Goal: Task Accomplishment & Management: Complete application form

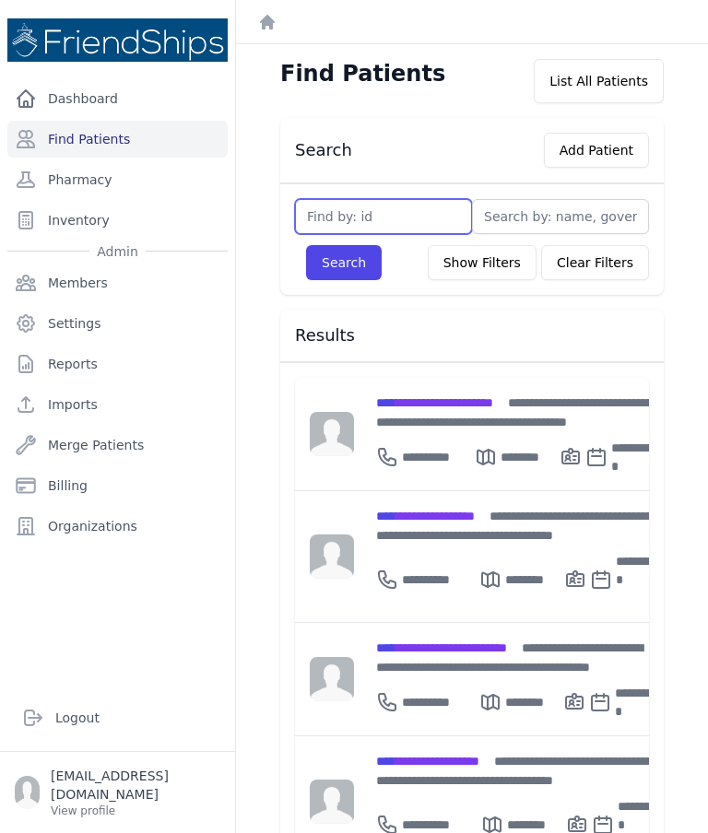
click at [407, 214] on input "text" at bounding box center [383, 216] width 177 height 35
type input "285"
click at [361, 269] on button "Search" at bounding box center [344, 262] width 76 height 35
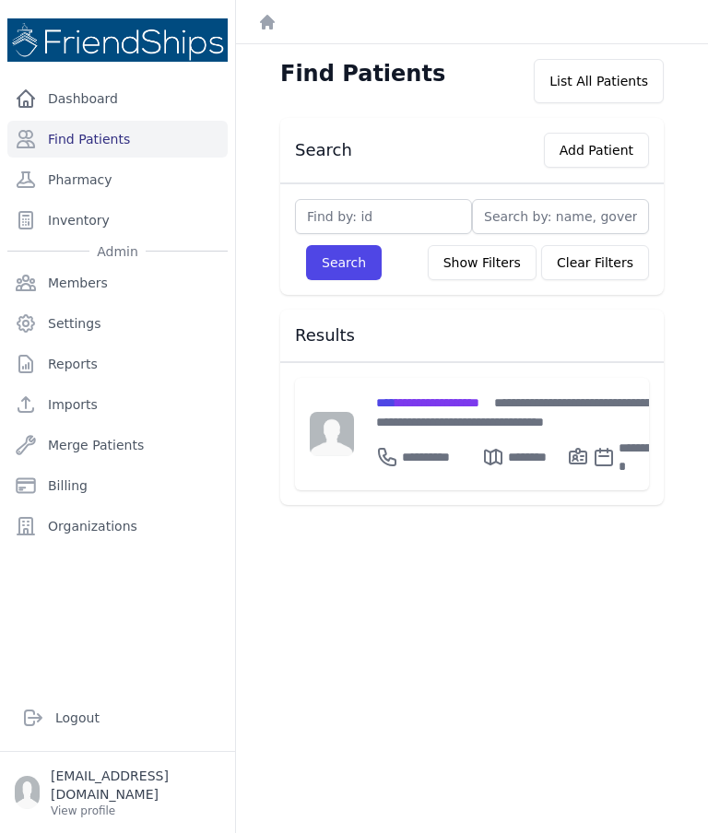
click at [467, 402] on span "**********" at bounding box center [427, 402] width 103 height 13
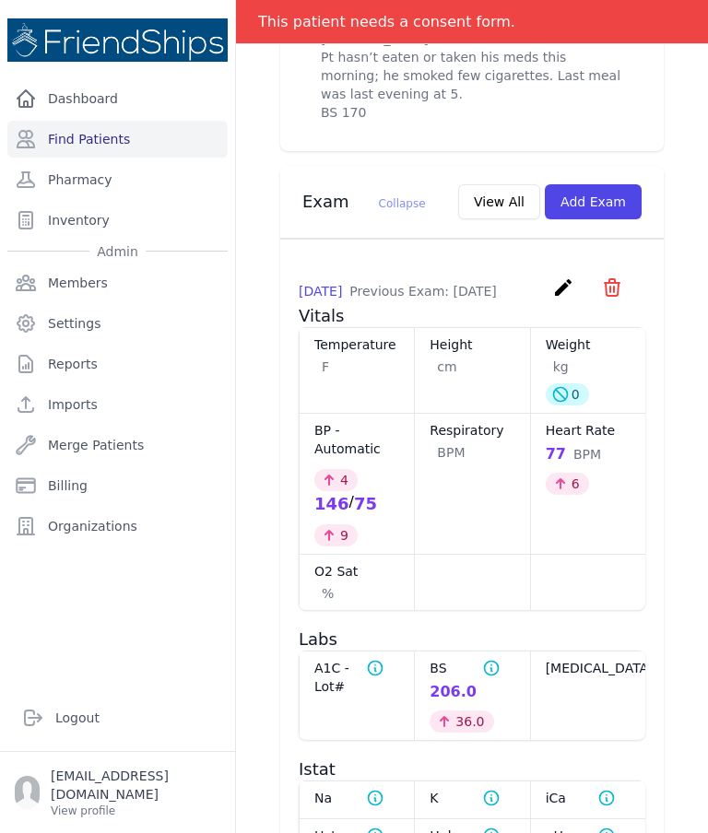
scroll to position [868, 0]
click at [604, 218] on button "Add Exam" at bounding box center [593, 200] width 97 height 35
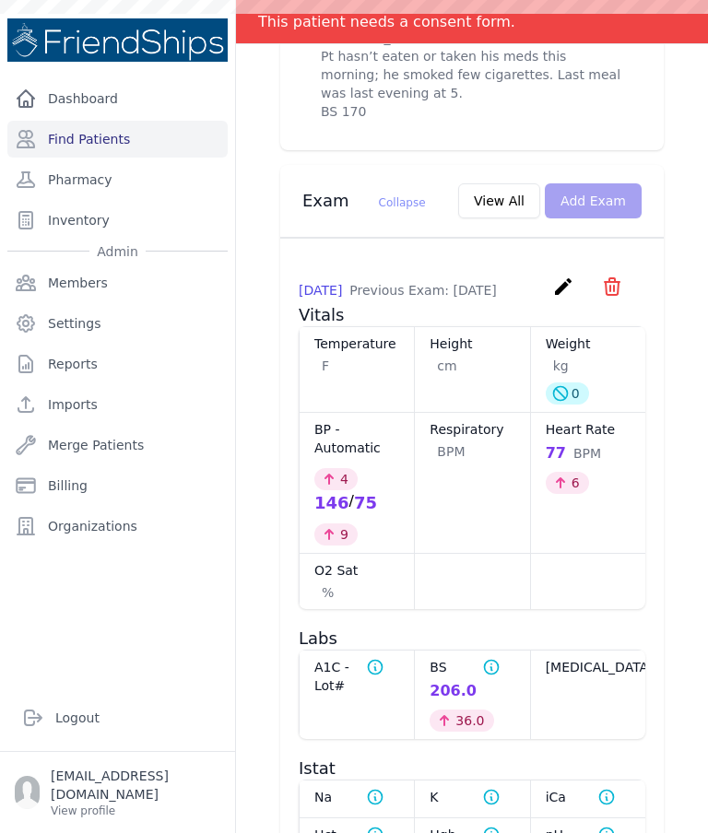
scroll to position [0, 0]
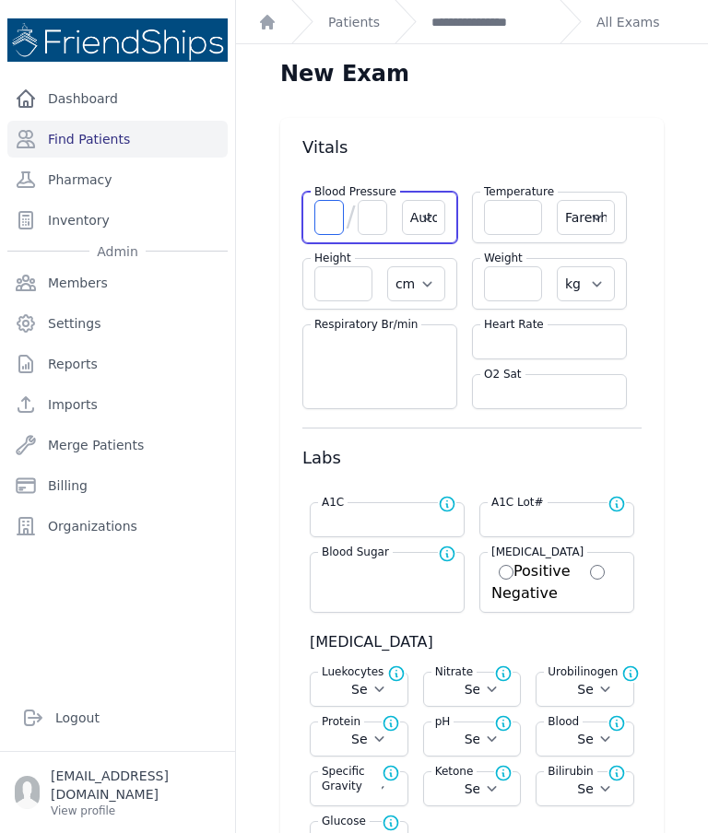
click at [339, 217] on input "number" at bounding box center [328, 217] width 29 height 35
type input "152"
click at [379, 232] on input "number" at bounding box center [372, 217] width 29 height 35
select select "Automatic"
select select "F"
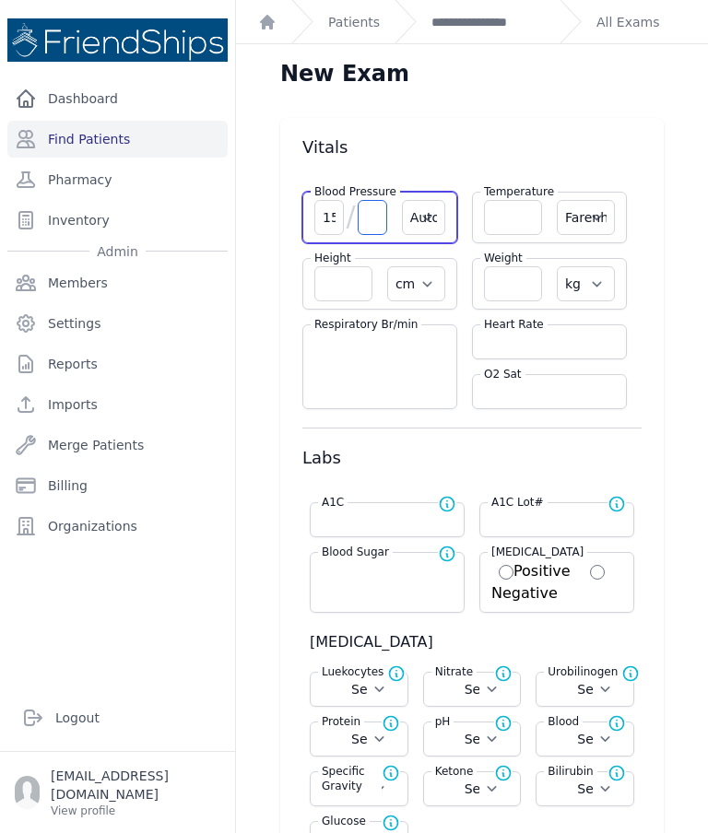
select select "cm"
select select "kg"
select select
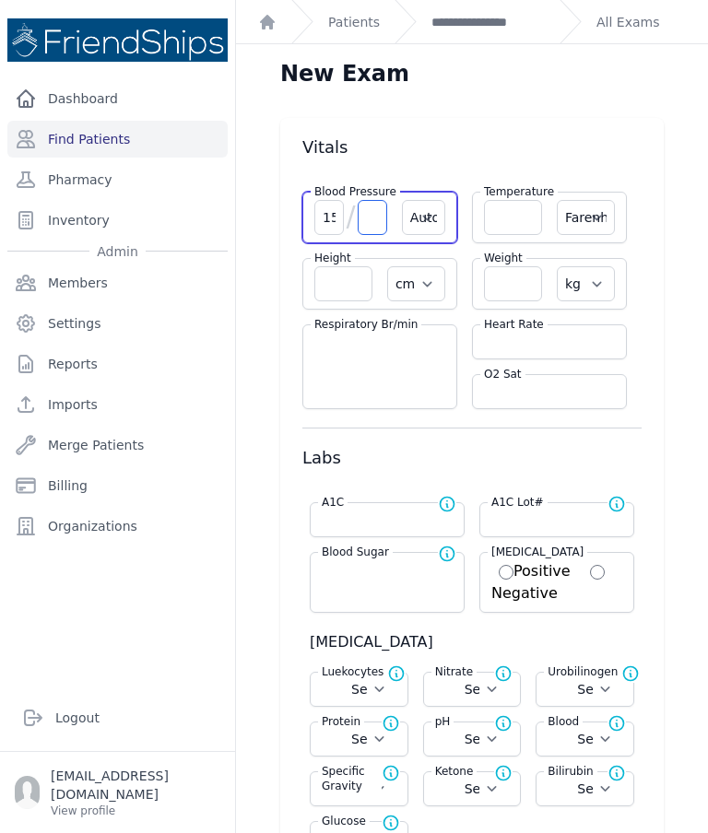
select select
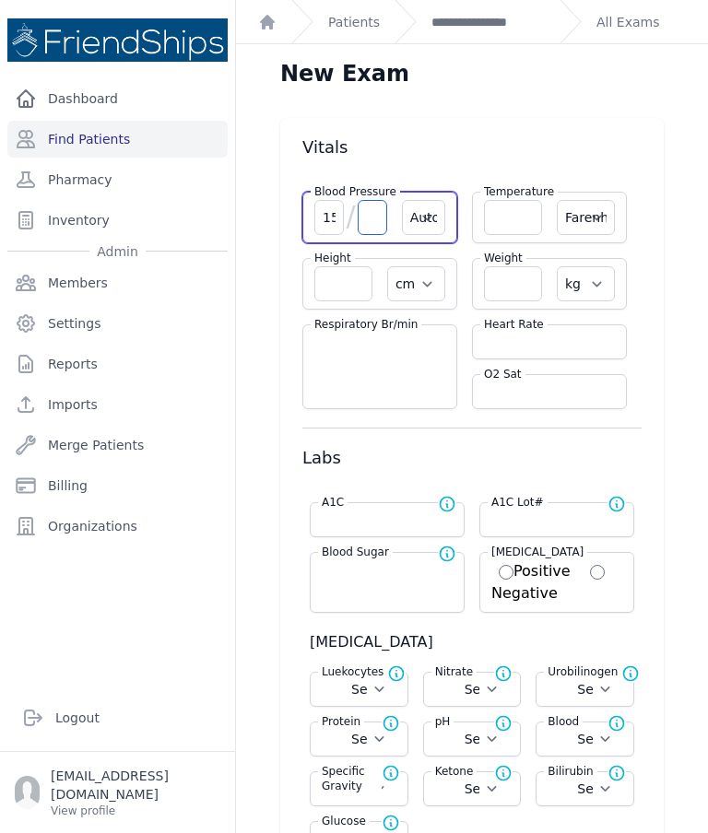
select select
type input "73"
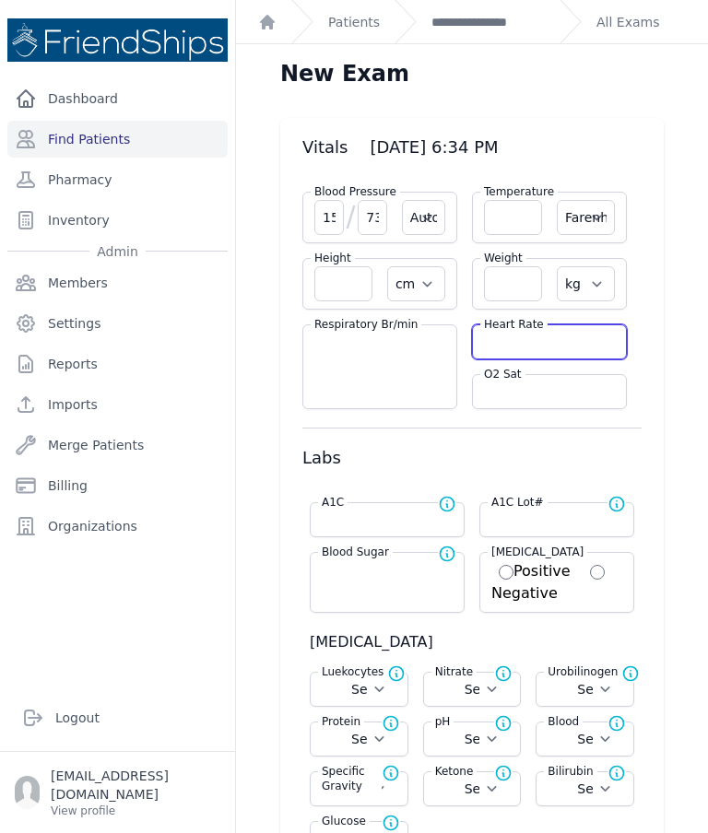
click at [557, 346] on input "number" at bounding box center [549, 342] width 131 height 18
select select "Automatic"
select select "F"
select select "cm"
select select "kg"
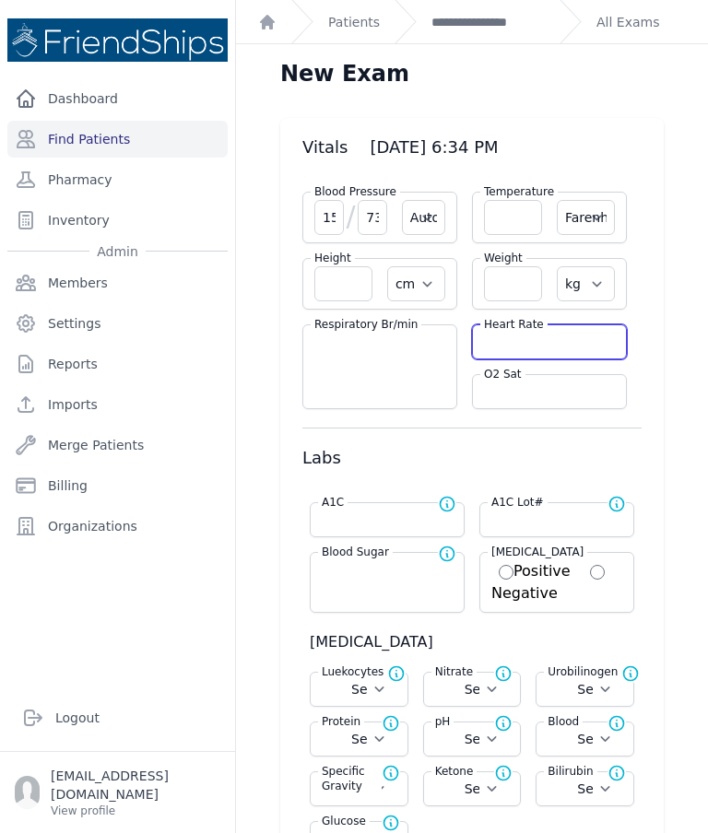
select select
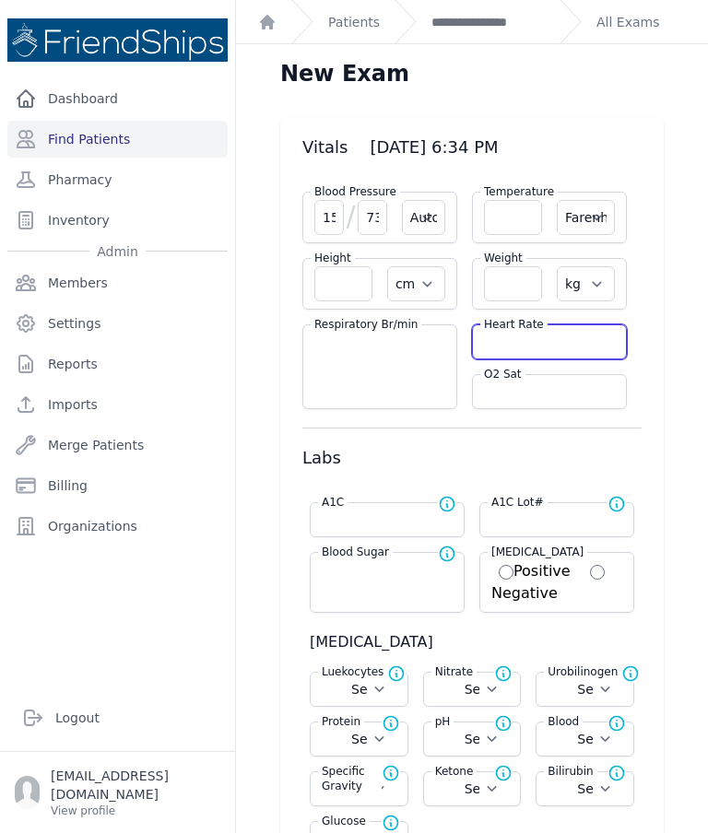
select select
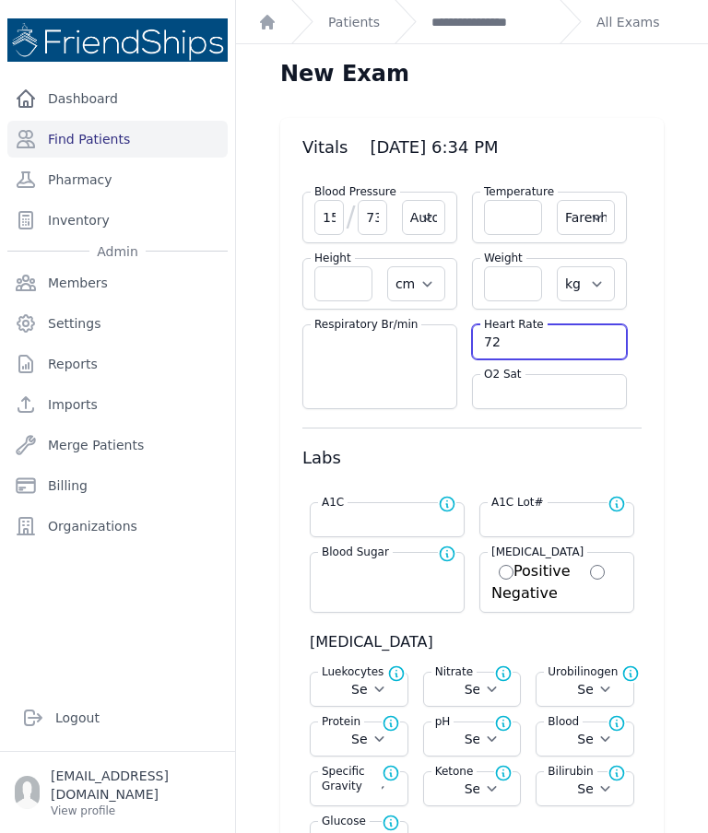
type input "72"
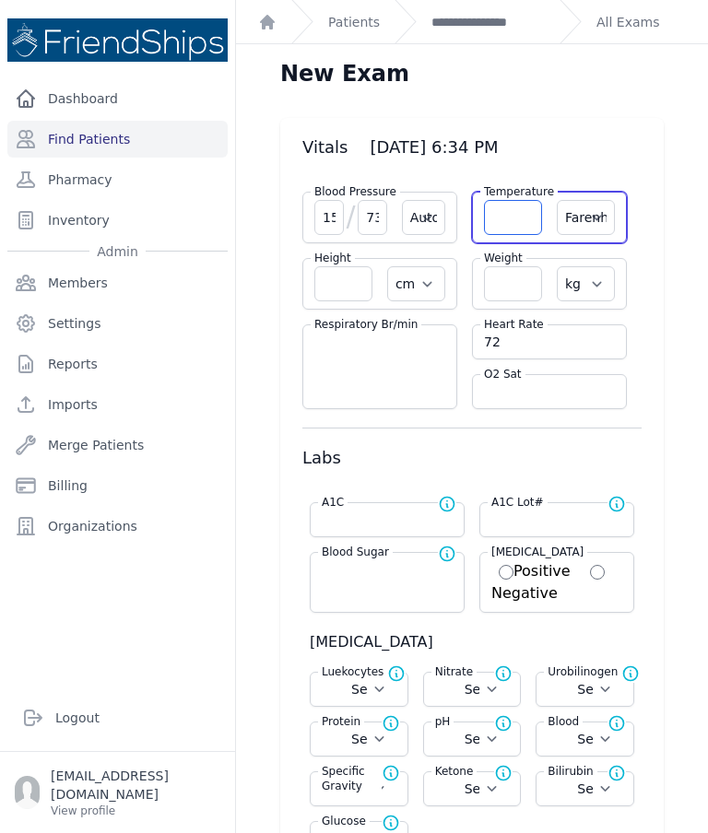
click at [516, 220] on input "number" at bounding box center [513, 217] width 58 height 35
select select "Automatic"
select select "F"
select select "cm"
select select "kg"
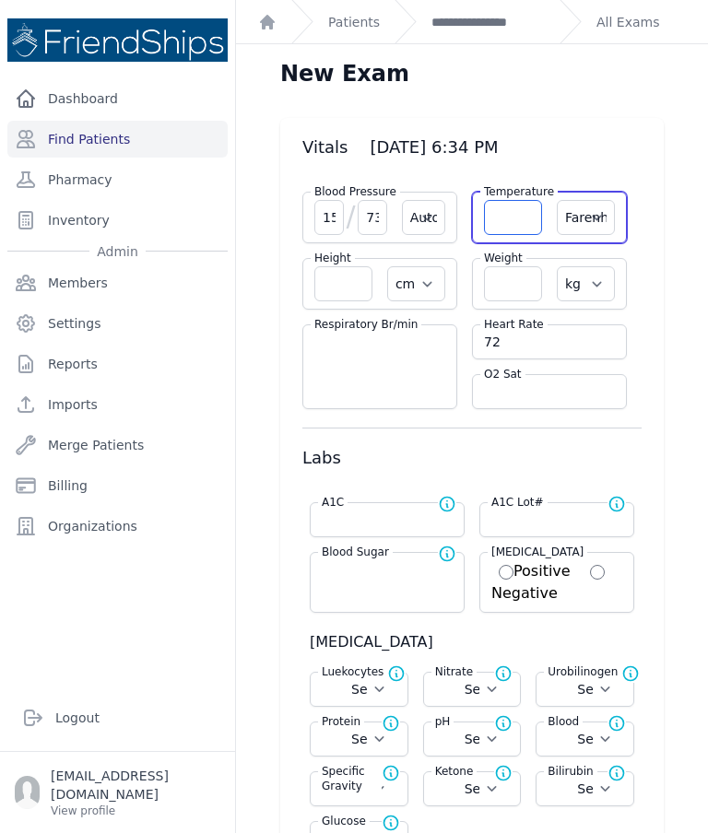
select select
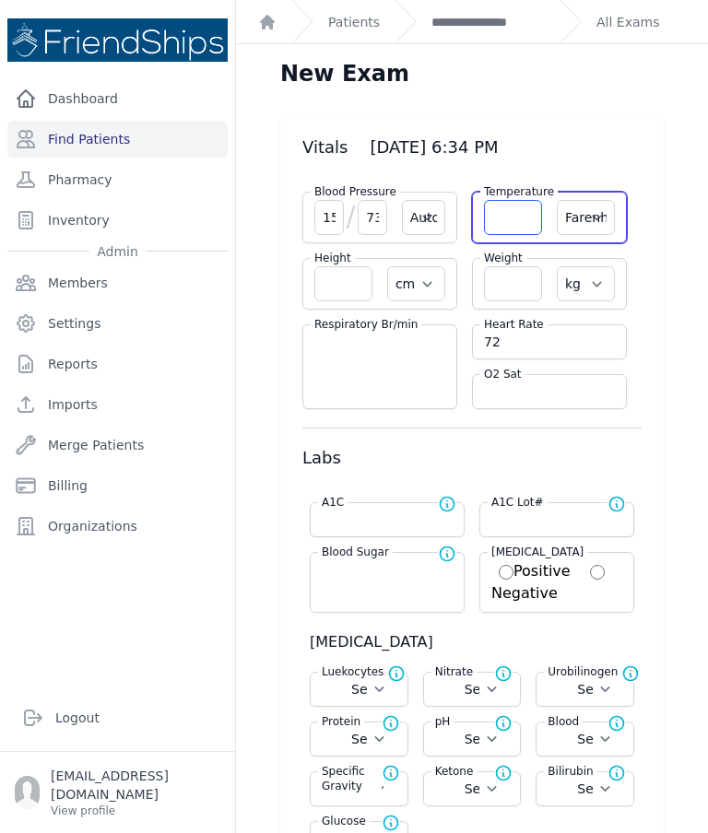
select select
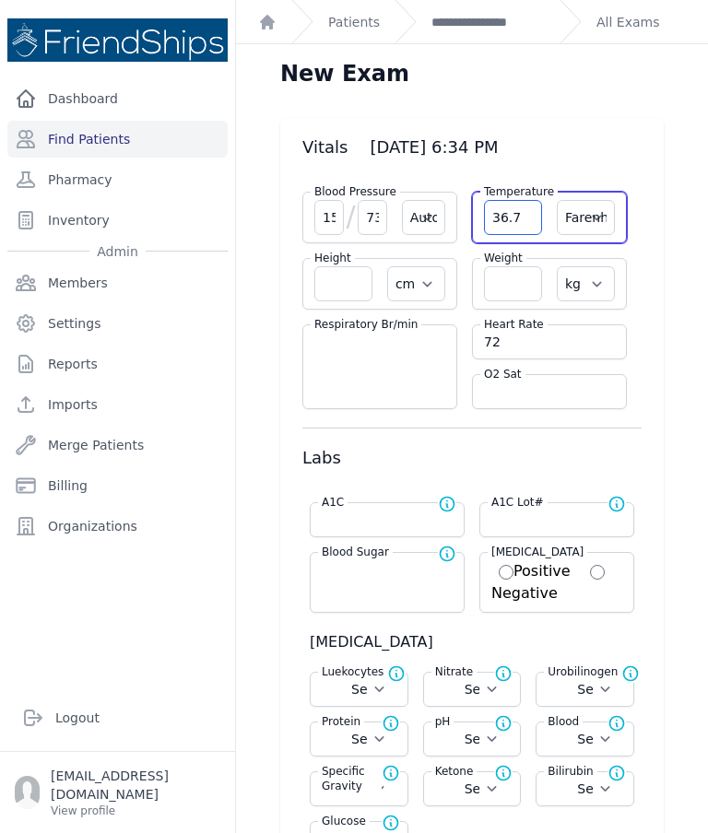
type input "36.7"
click at [588, 229] on select "Farenheit [PERSON_NAME]" at bounding box center [586, 217] width 58 height 35
select select "C"
select select "Automatic"
select select "cm"
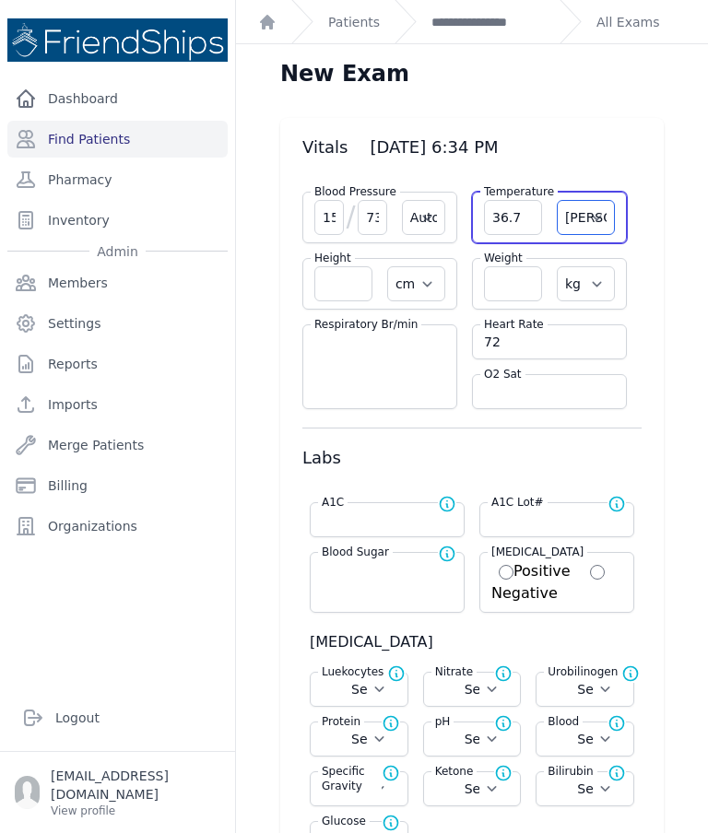
select select "kg"
select select
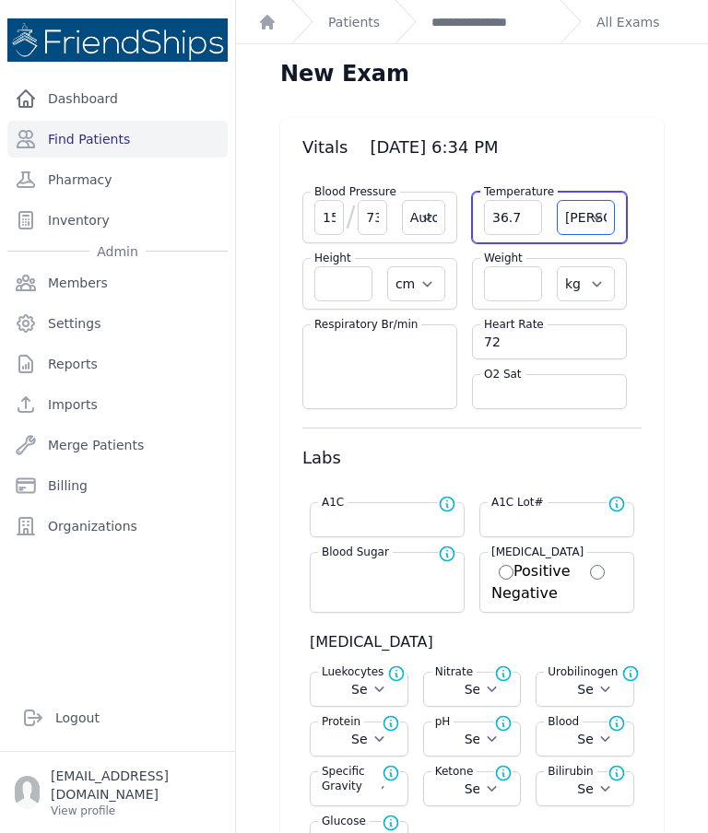
select select
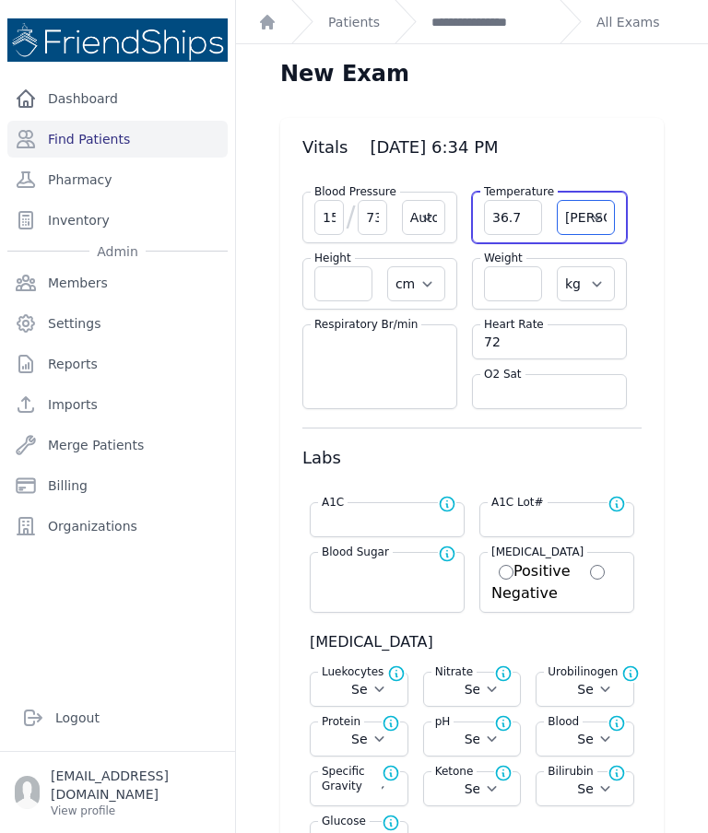
select select
select select "Automatic"
select select "cm"
select select "kg"
select select
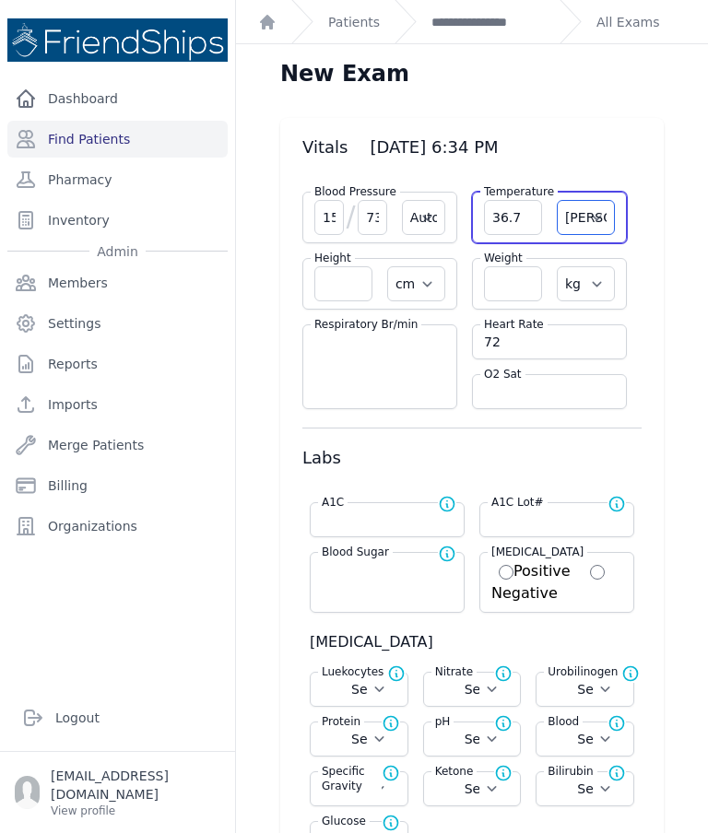
select select
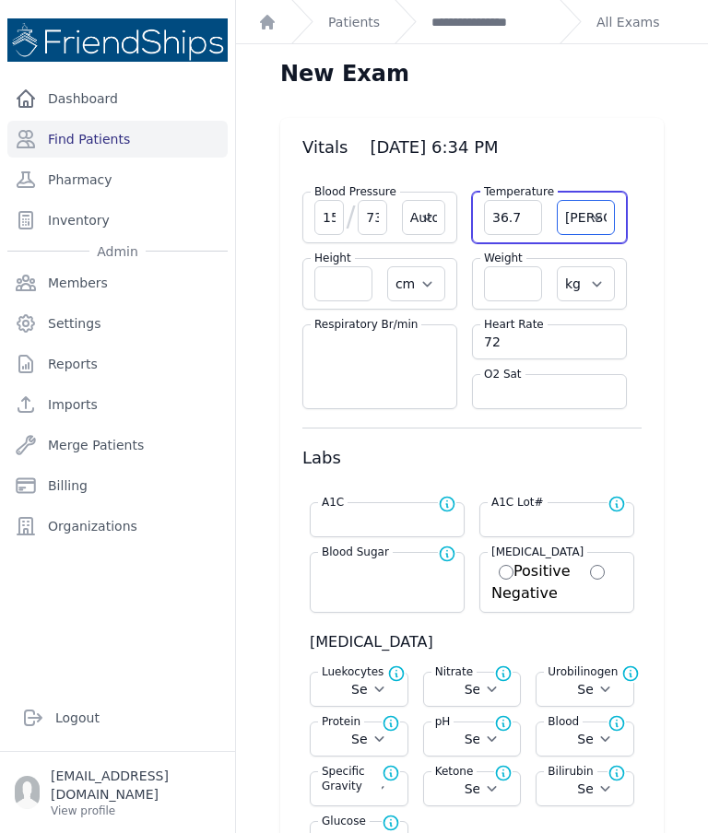
select select
click at [402, 593] on div "Blood Sugar Normal range for Blood Sugar is 100 - 126" at bounding box center [387, 582] width 155 height 61
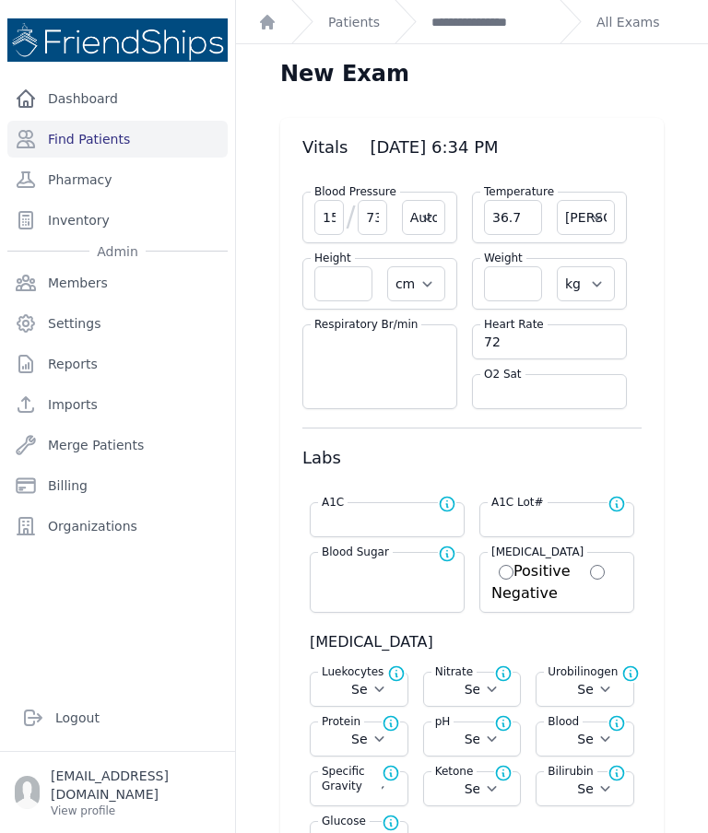
click at [384, 598] on div "Blood Sugar Normal range for Blood Sugar is 100 - 126" at bounding box center [387, 582] width 155 height 61
click at [359, 577] on input "number" at bounding box center [387, 569] width 131 height 18
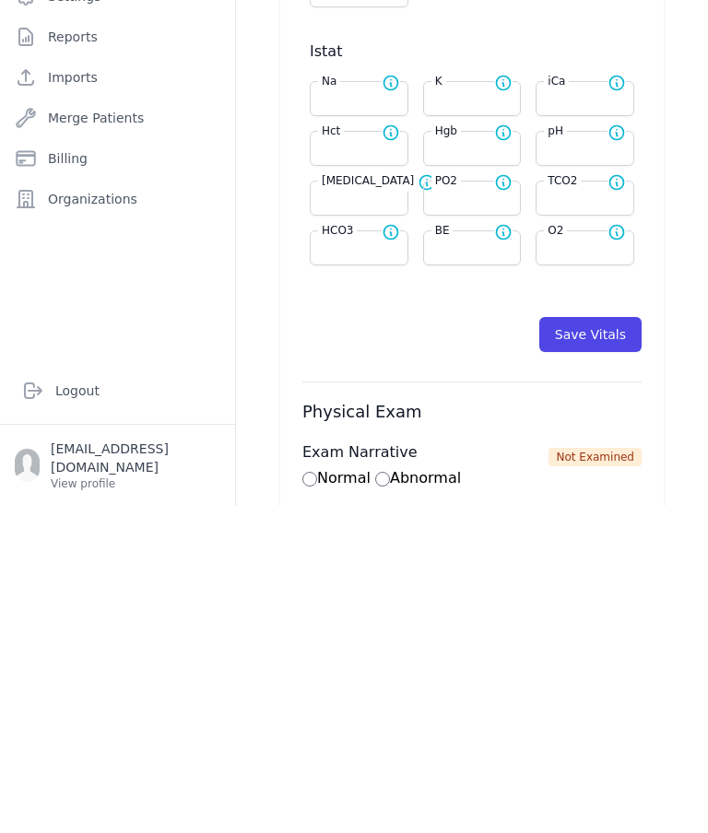
scroll to position [531, 0]
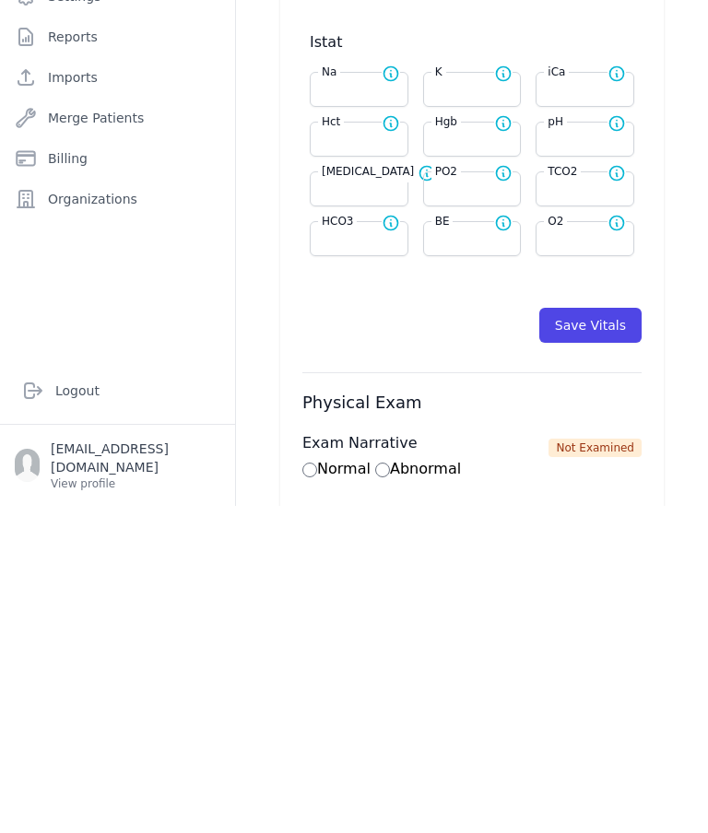
type input "208"
click at [606, 635] on button "Save Vitals" at bounding box center [590, 652] width 102 height 35
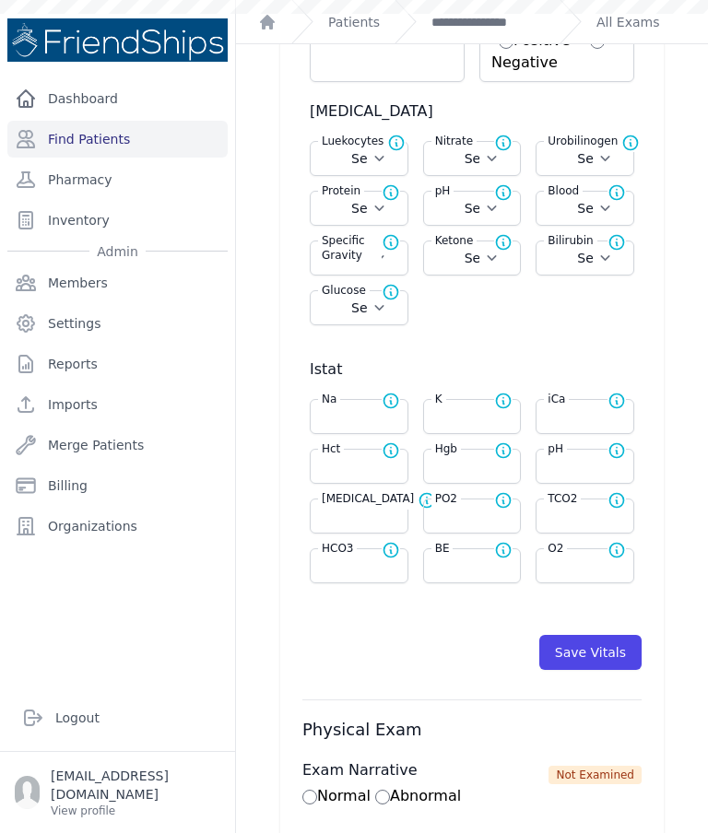
select select "Automatic"
select select "cm"
select select "kg"
type input "208.0"
select select
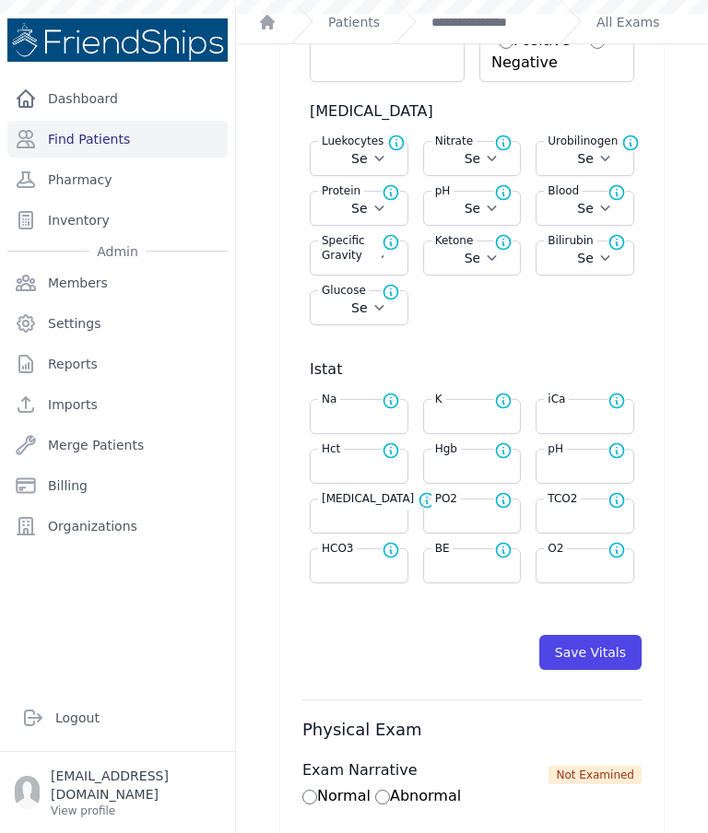
select select
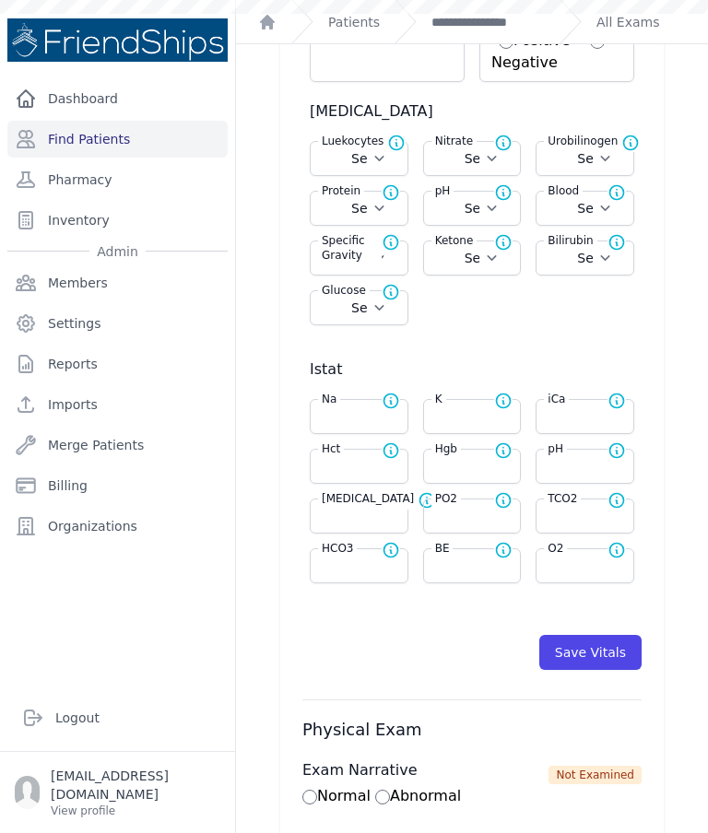
select select
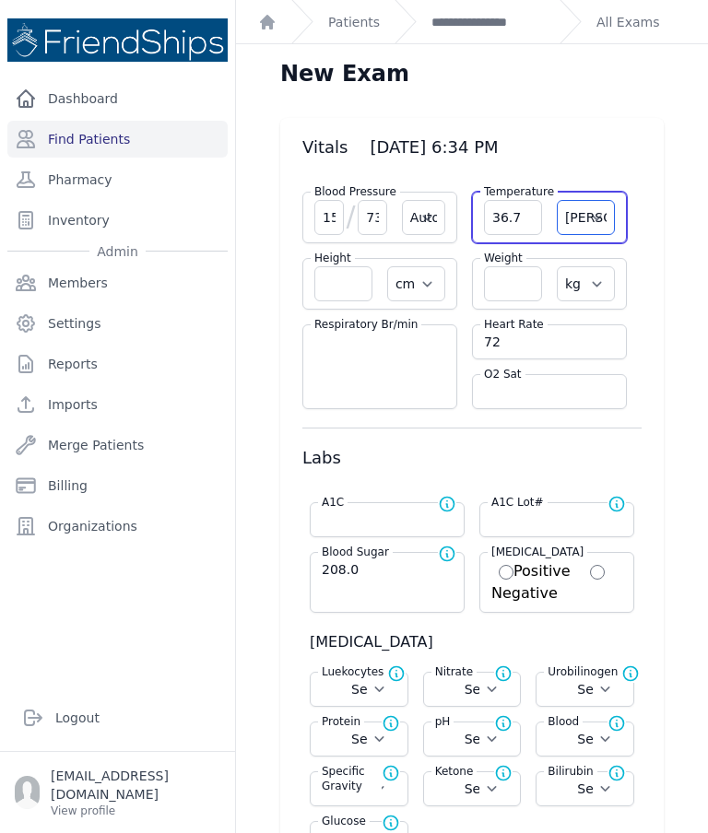
scroll to position [0, 0]
click at [485, 26] on link "**********" at bounding box center [487, 22] width 113 height 18
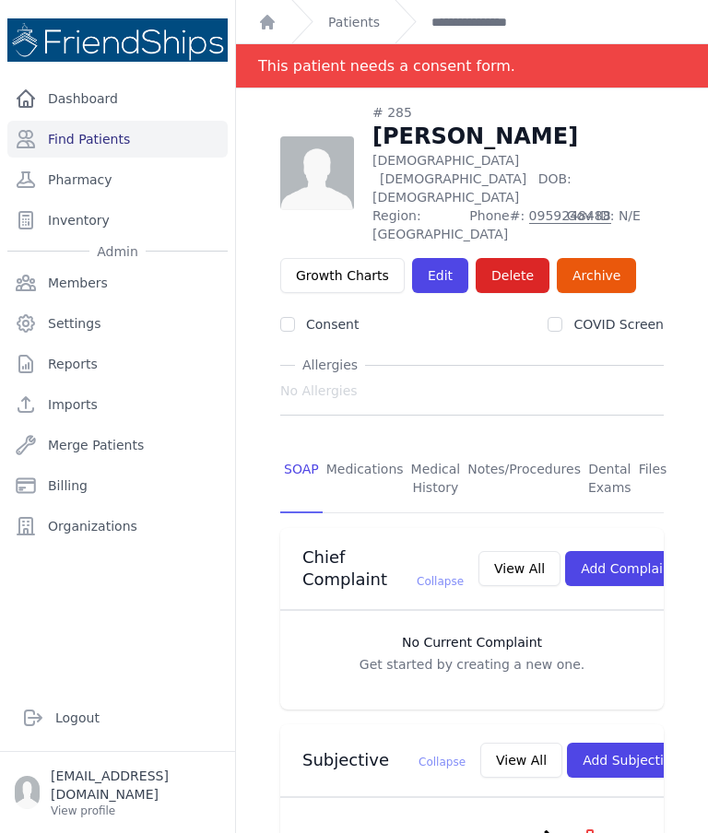
click at [358, 24] on link "Patients" at bounding box center [354, 22] width 52 height 18
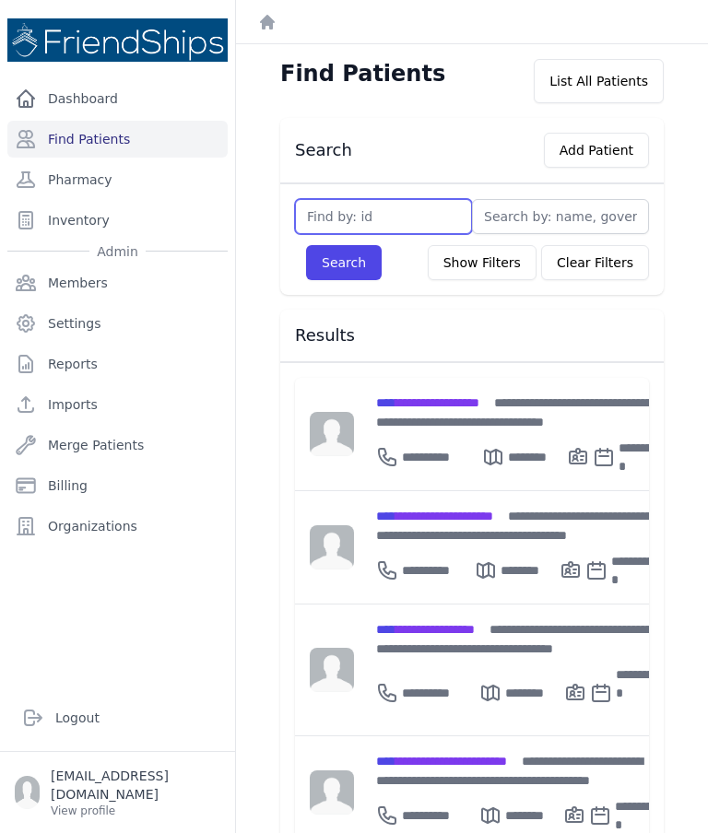
click at [404, 233] on input "text" at bounding box center [383, 216] width 177 height 35
type input "769"
click at [343, 273] on button "Search" at bounding box center [344, 262] width 76 height 35
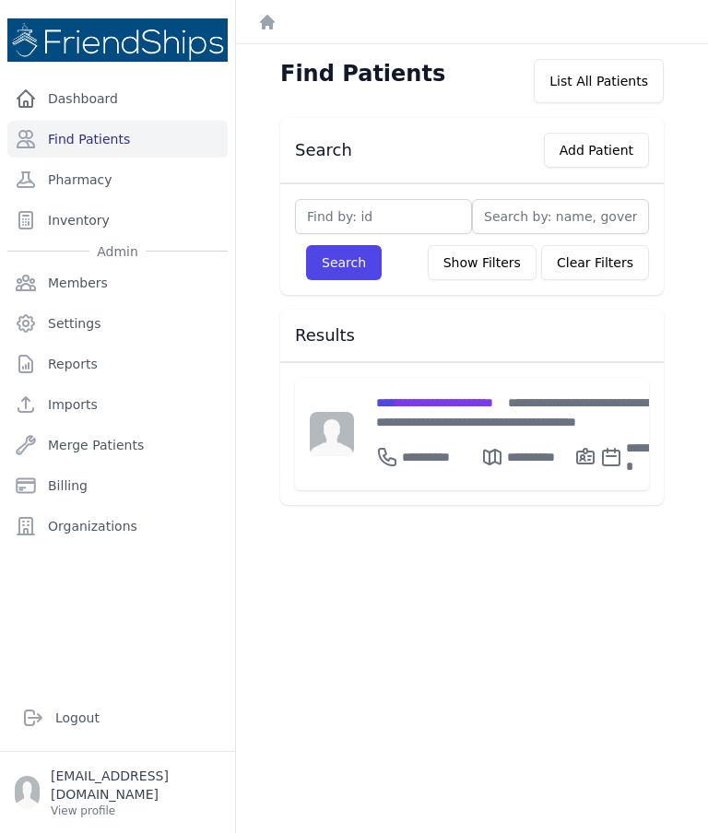
click at [481, 387] on div "**********" at bounding box center [523, 434] width 338 height 112
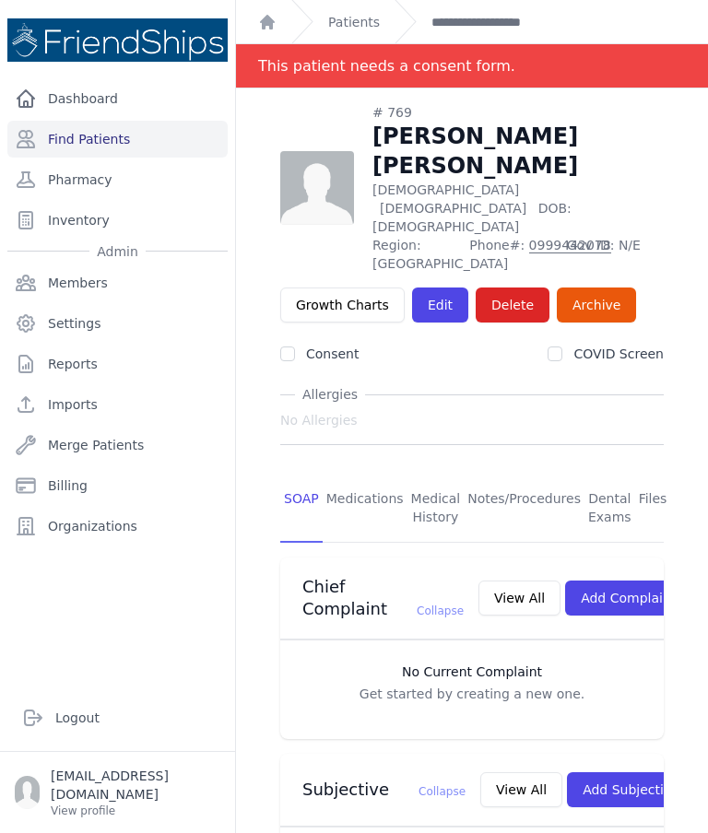
click at [358, 18] on link "Patients" at bounding box center [354, 22] width 52 height 18
